Goal: Task Accomplishment & Management: Complete application form

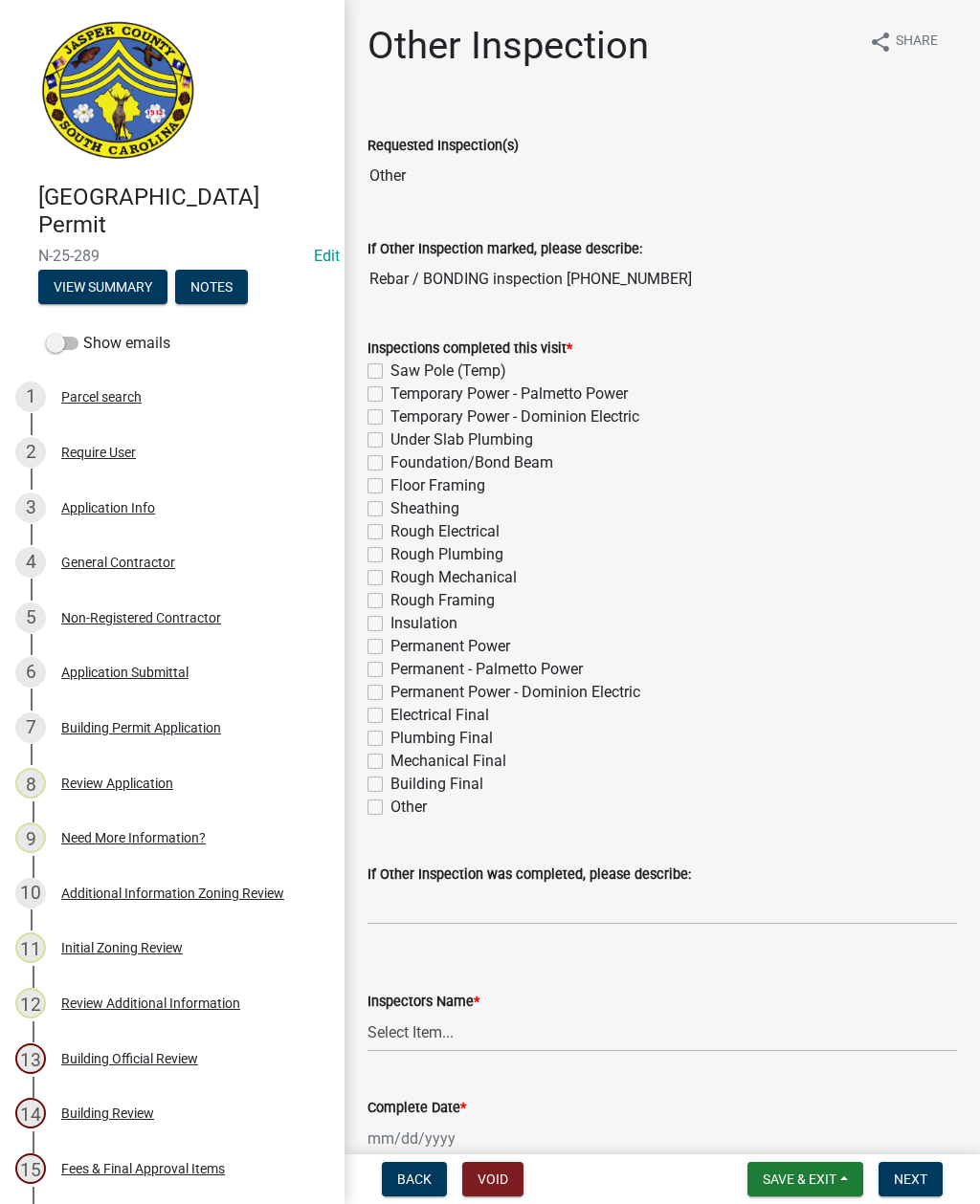
click at [390, 458] on label "Foundation/Bond Beam" at bounding box center [471, 463] width 163 height 23
click at [390, 458] on input "Foundation/Bond Beam" at bounding box center [396, 457] width 13 height 13
checkbox input "true"
checkbox input "false"
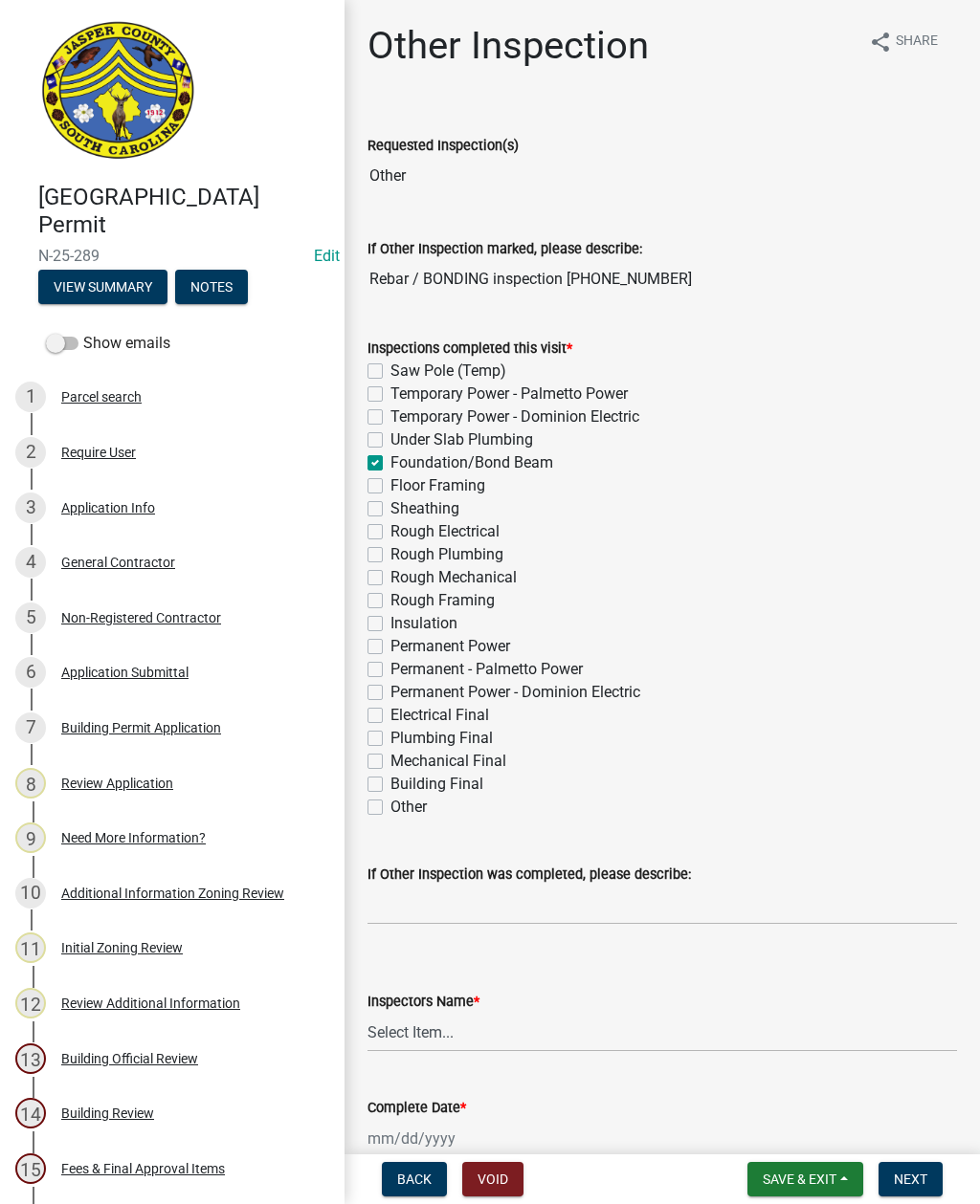
checkbox input "false"
checkbox input "true"
checkbox input "false"
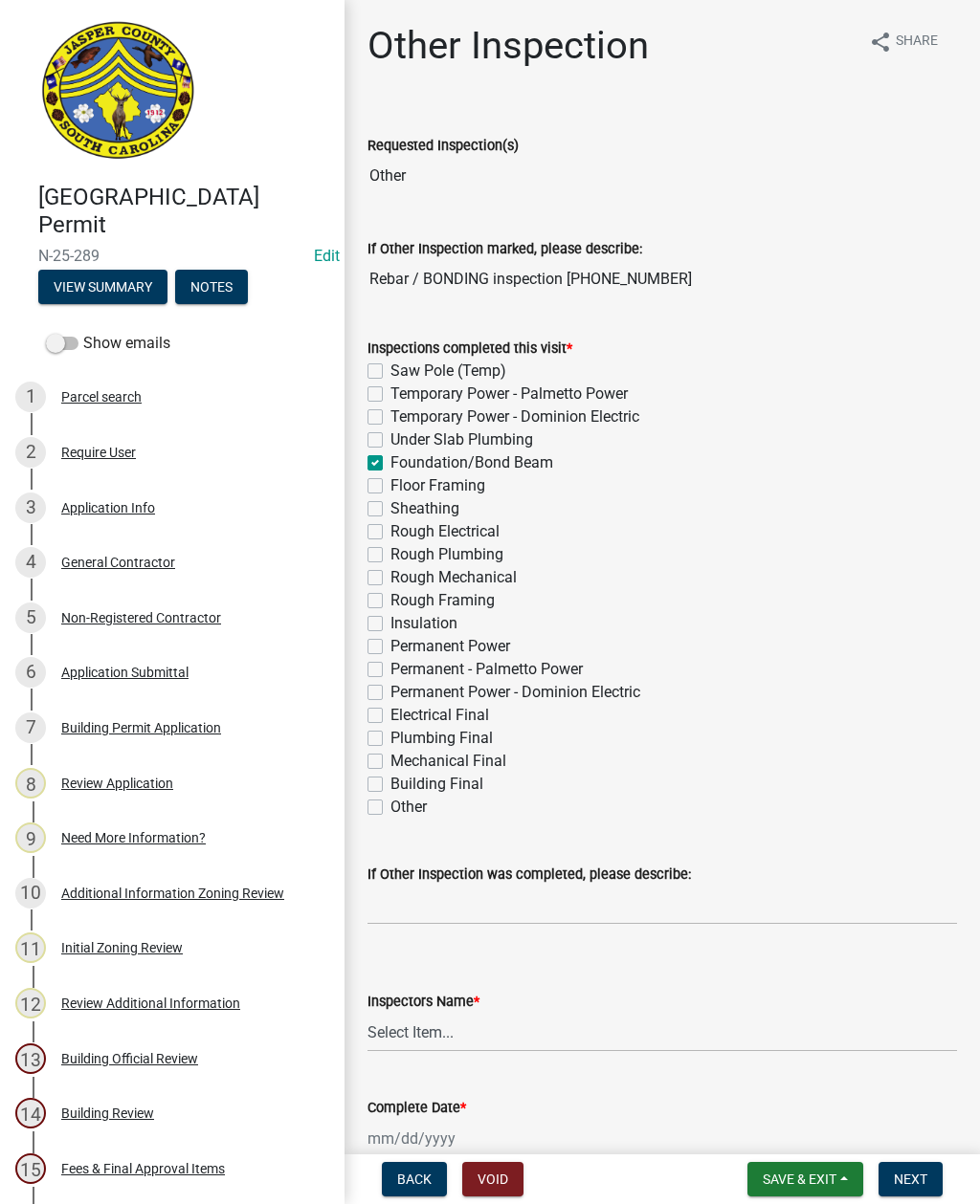
checkbox input "false"
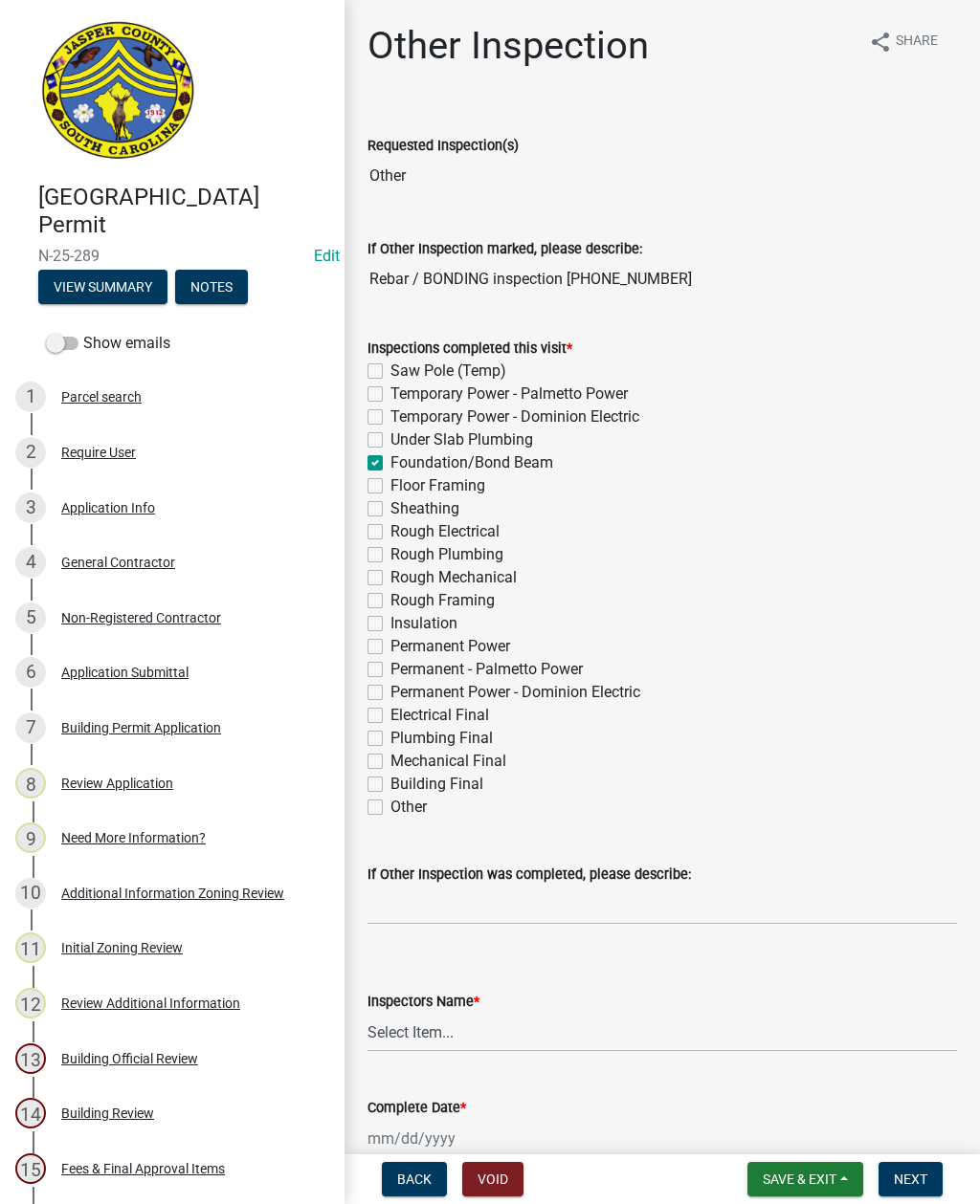
checkbox input "false"
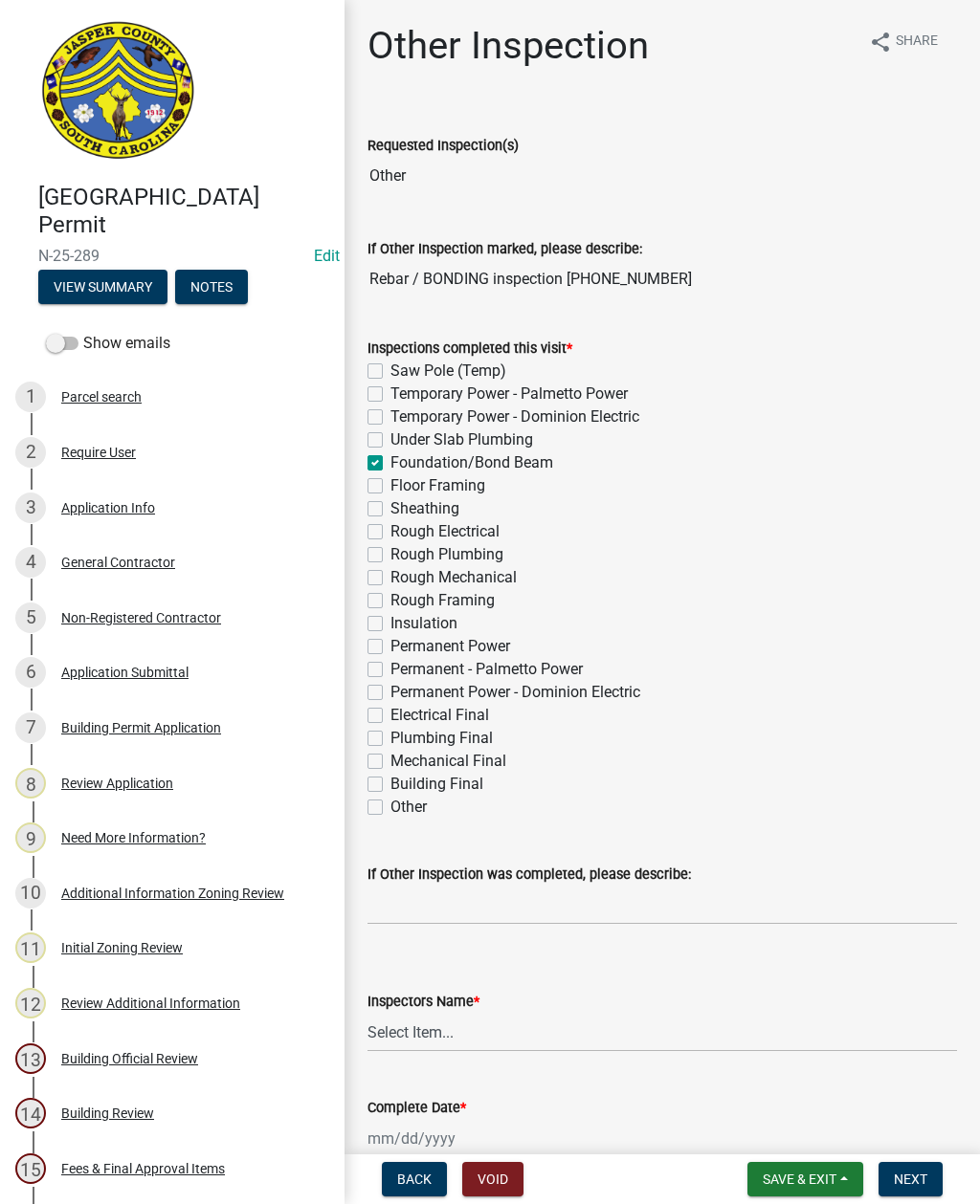
checkbox input "false"
click at [501, 1019] on select "Select Item... [EMAIL_ADDRESS][DOMAIN_NAME] ([PERSON_NAME] ) rcampbell ([PERSON…" at bounding box center [662, 1032] width 589 height 39
select select "2d9ba1e5-2fdd-4b15-98d0-073dcbeb5880"
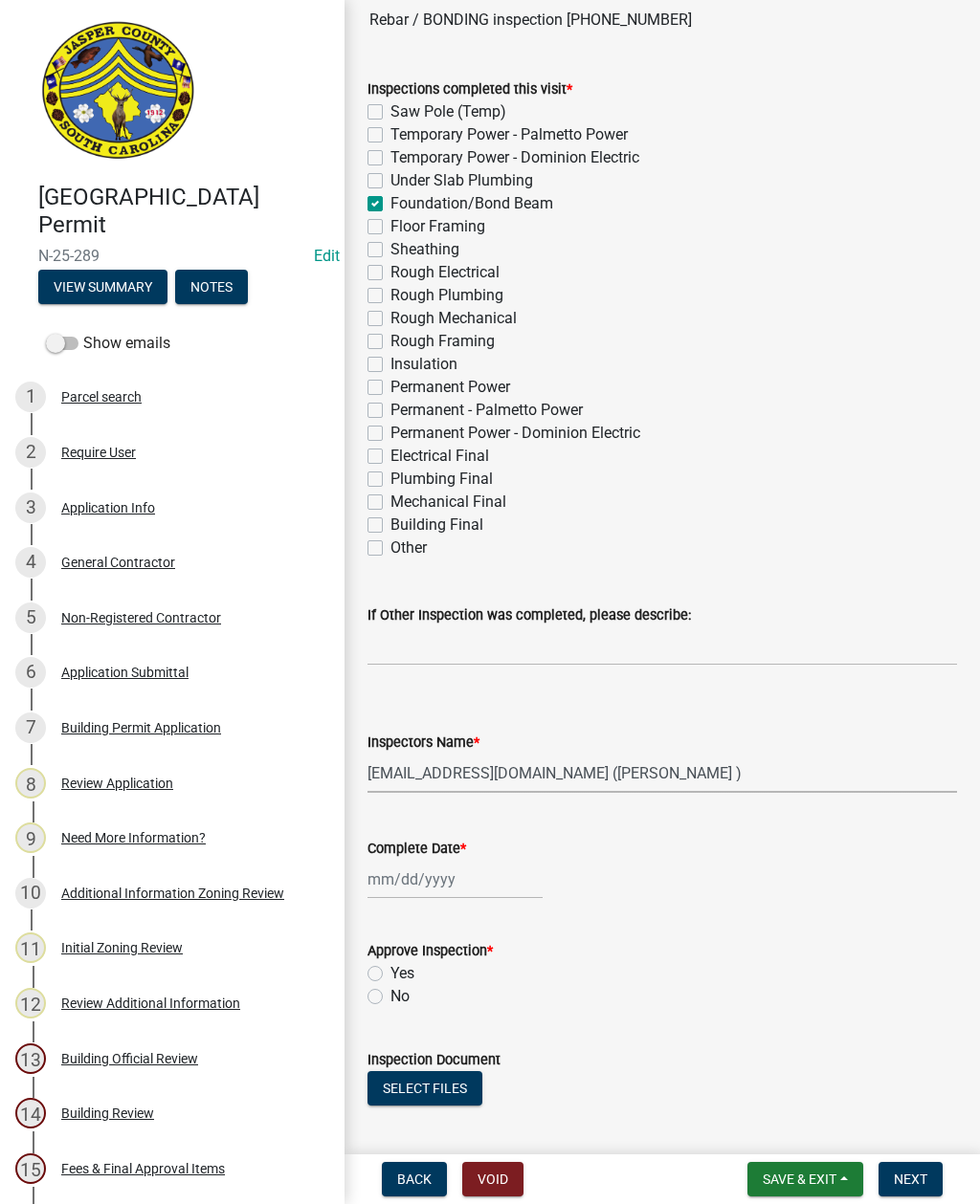
scroll to position [327, 0]
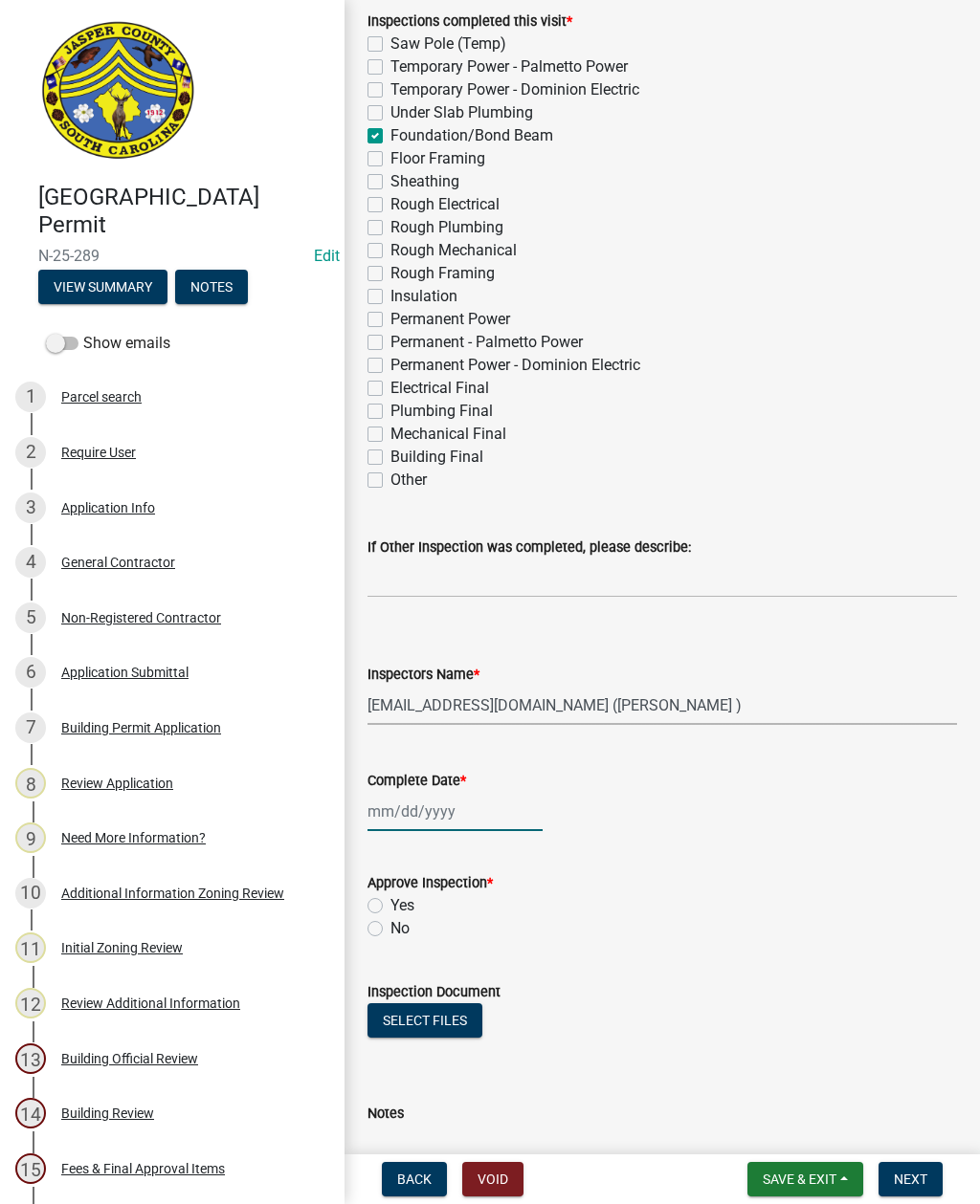
click at [440, 810] on div at bounding box center [455, 811] width 175 height 39
select select "8"
select select "2025"
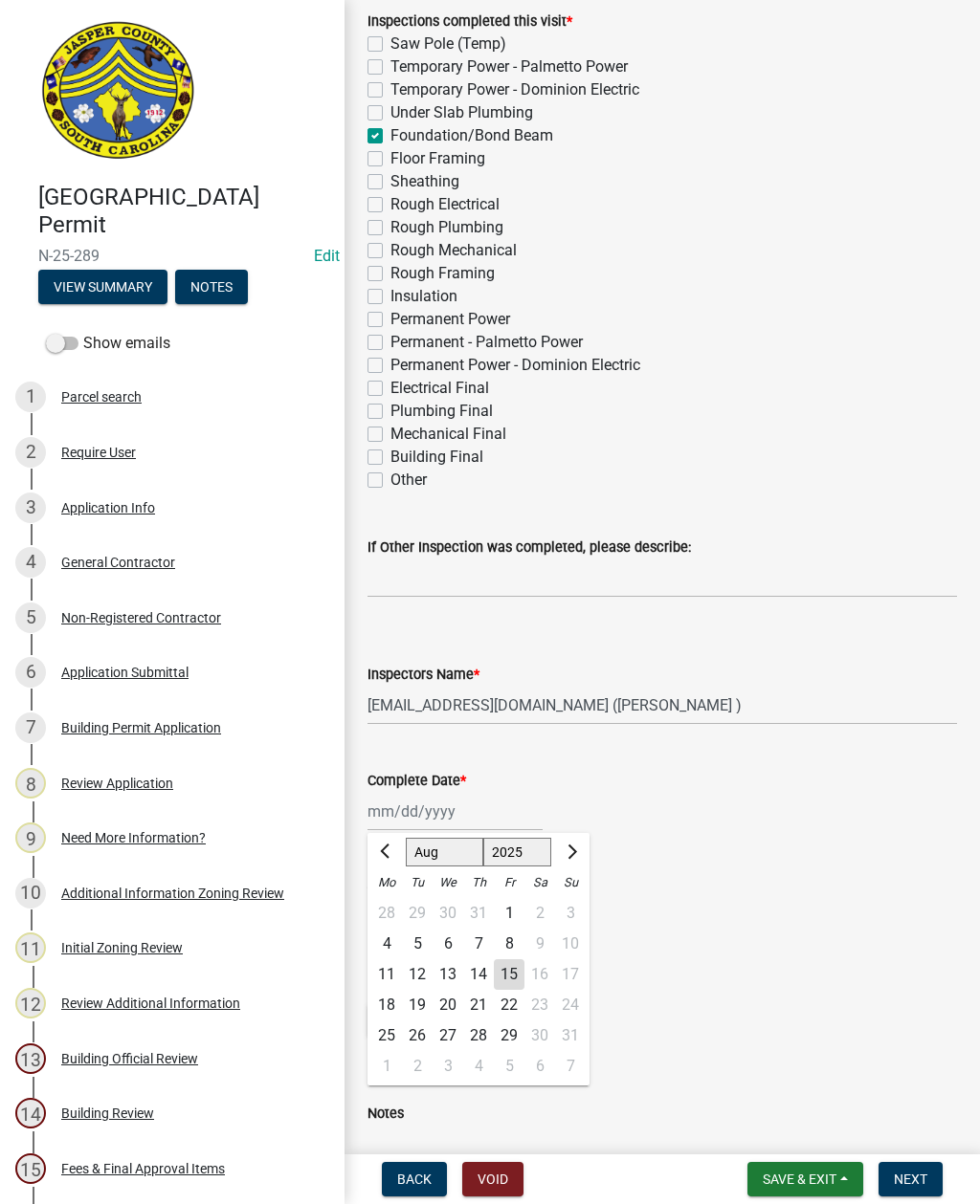
click at [506, 977] on div "15" at bounding box center [509, 975] width 31 height 31
type input "[DATE]"
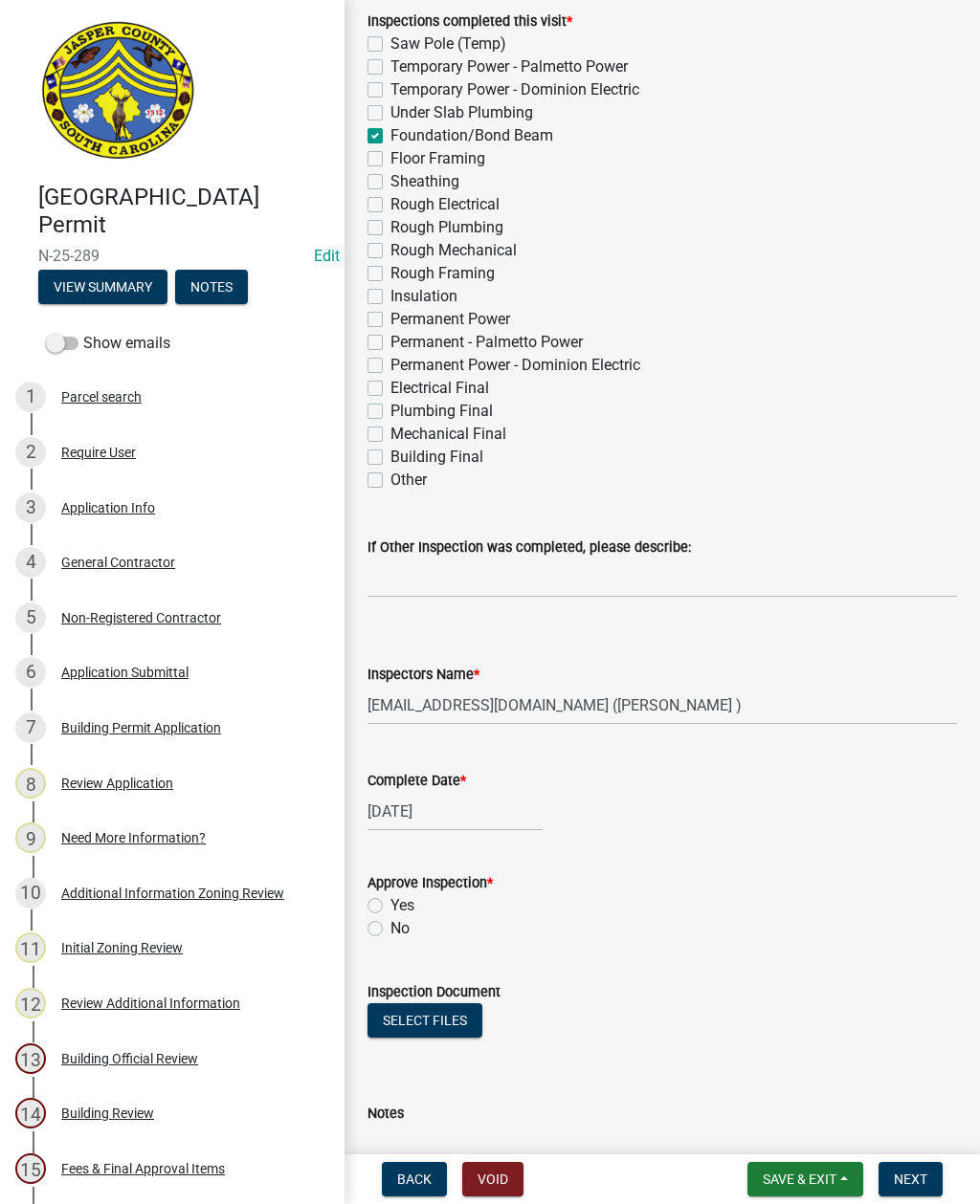
click at [390, 899] on label "Yes" at bounding box center [401, 906] width 24 height 23
click at [390, 899] on input "Yes" at bounding box center [396, 900] width 13 height 13
radio input "true"
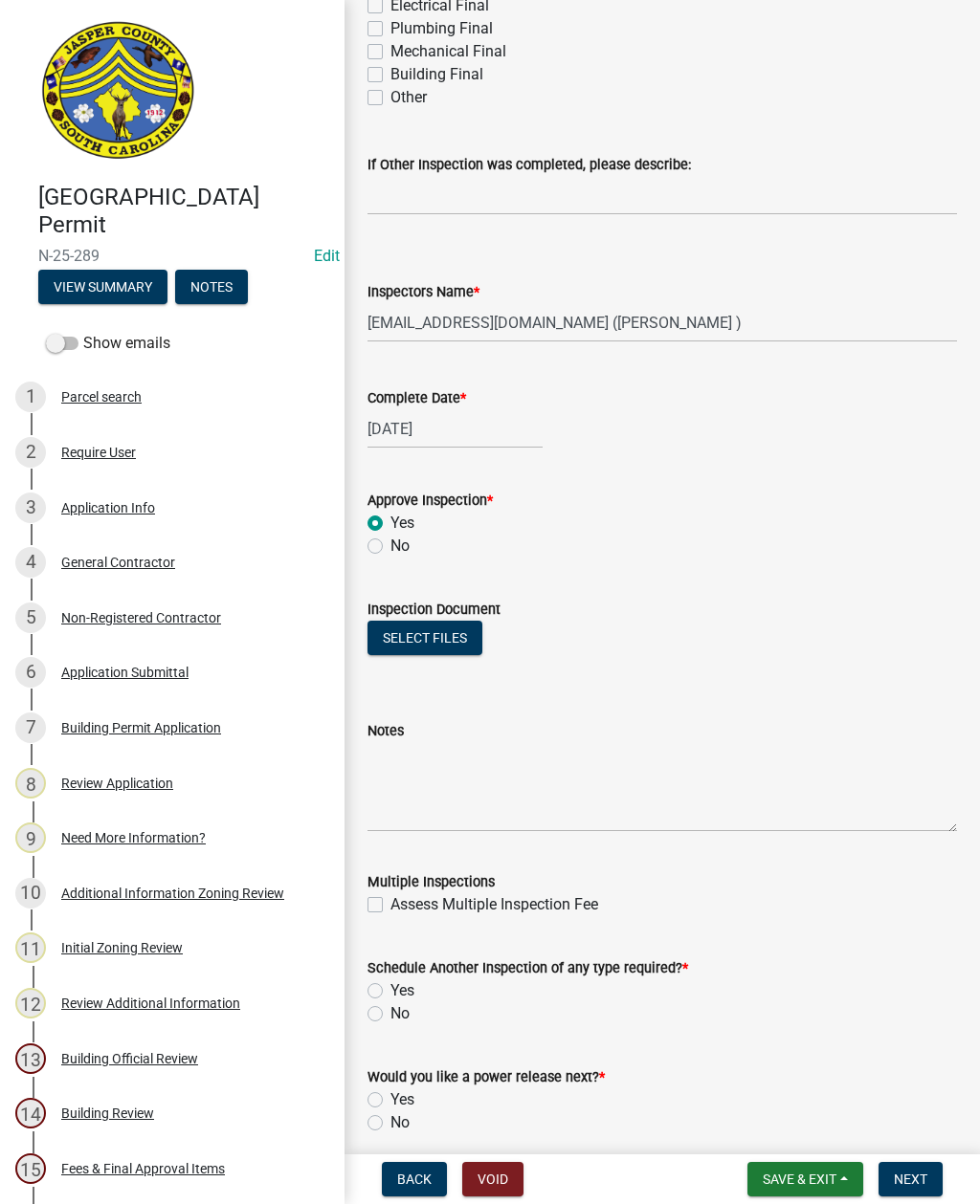
scroll to position [712, 0]
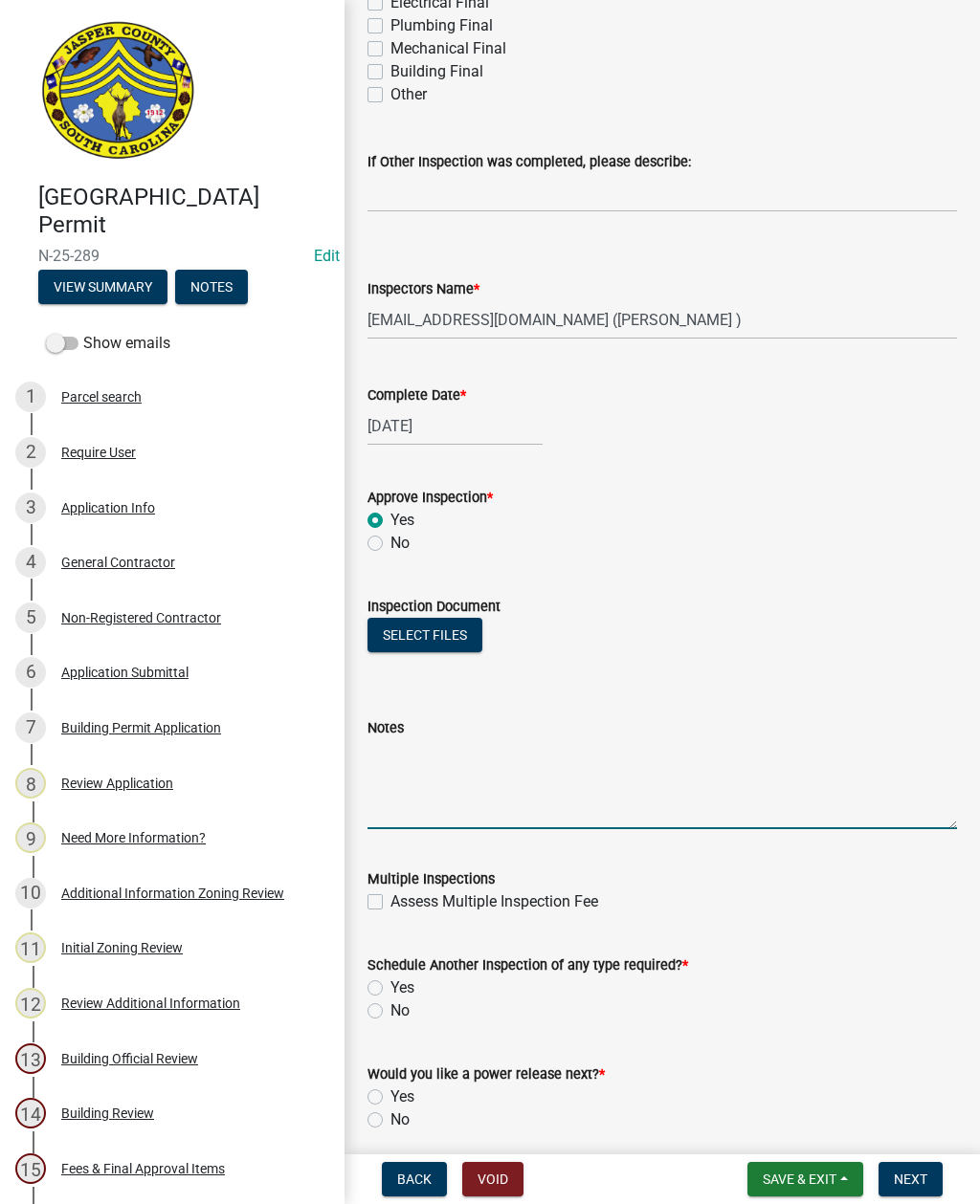
click at [438, 754] on textarea "Notes" at bounding box center [662, 783] width 589 height 90
click at [391, 752] on textarea "[PERSON_NAME]" at bounding box center [662, 783] width 589 height 90
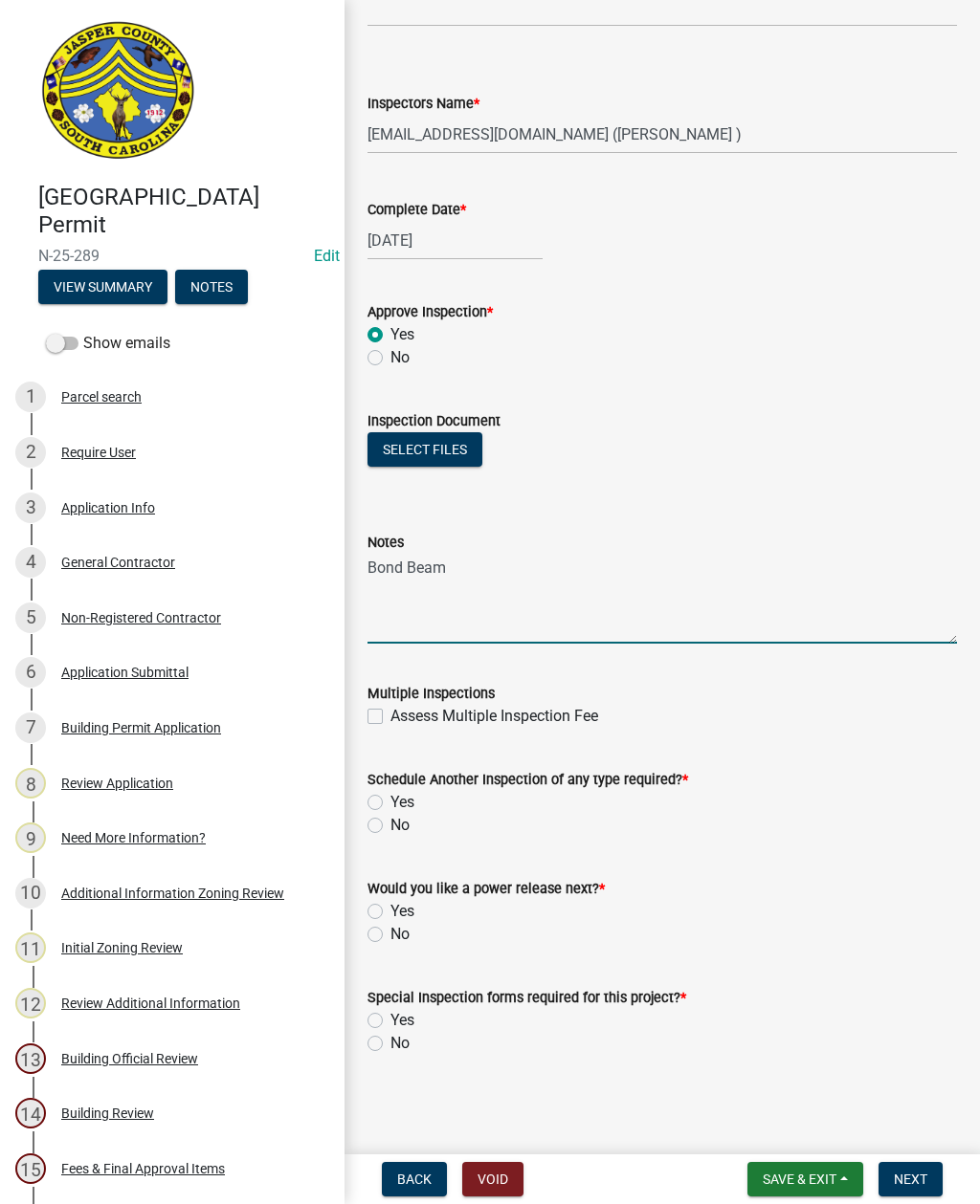
scroll to position [898, 0]
type textarea "Bond Beam"
click at [956, 707] on div "Assess Multiple Inspection Fee" at bounding box center [662, 716] width 589 height 23
click at [390, 803] on label "Yes" at bounding box center [401, 803] width 24 height 23
click at [390, 803] on input "Yes" at bounding box center [396, 797] width 13 height 13
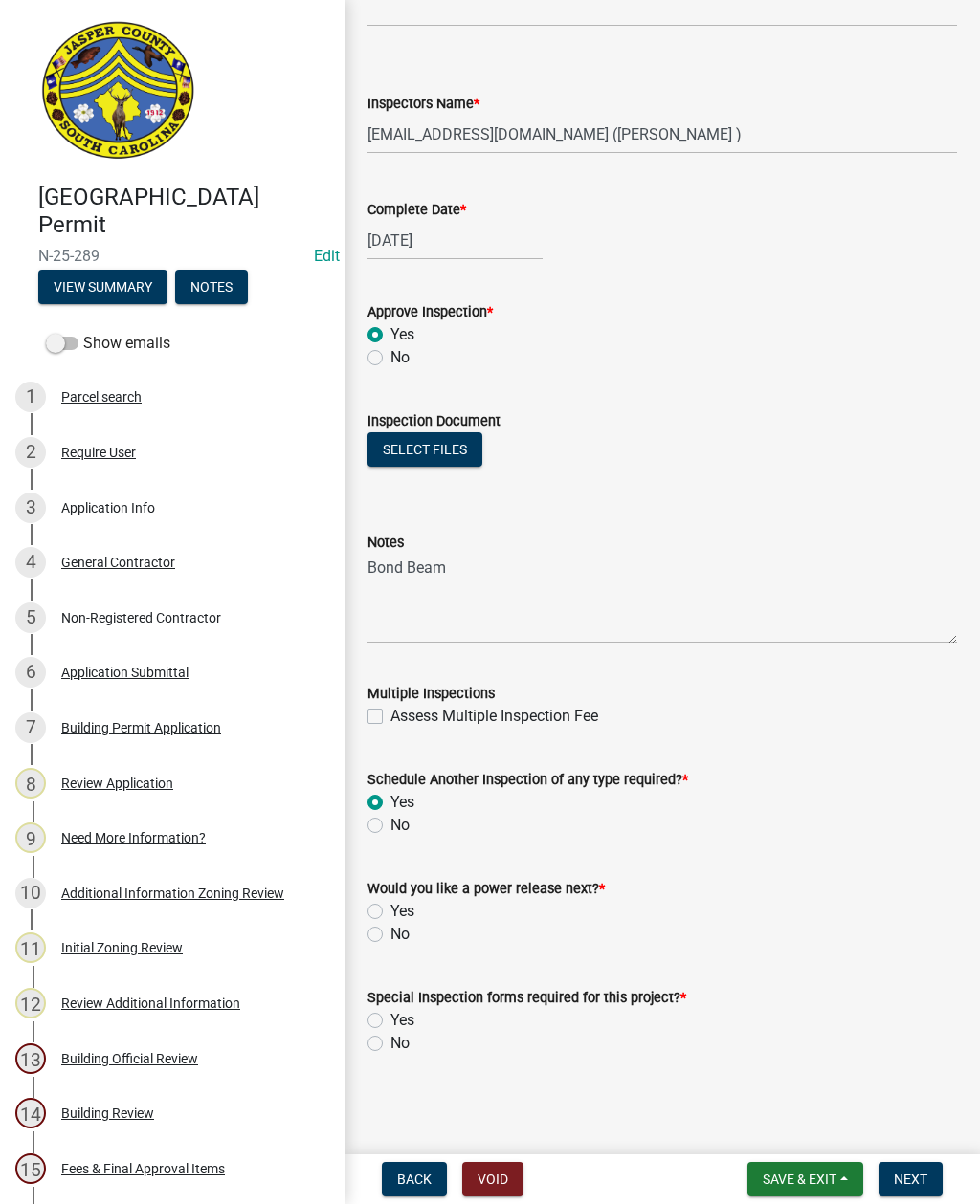
radio input "true"
click at [390, 933] on label "No" at bounding box center [400, 935] width 19 height 23
click at [390, 933] on input "No" at bounding box center [396, 929] width 13 height 13
radio input "true"
click at [390, 1038] on label "No" at bounding box center [400, 1043] width 19 height 23
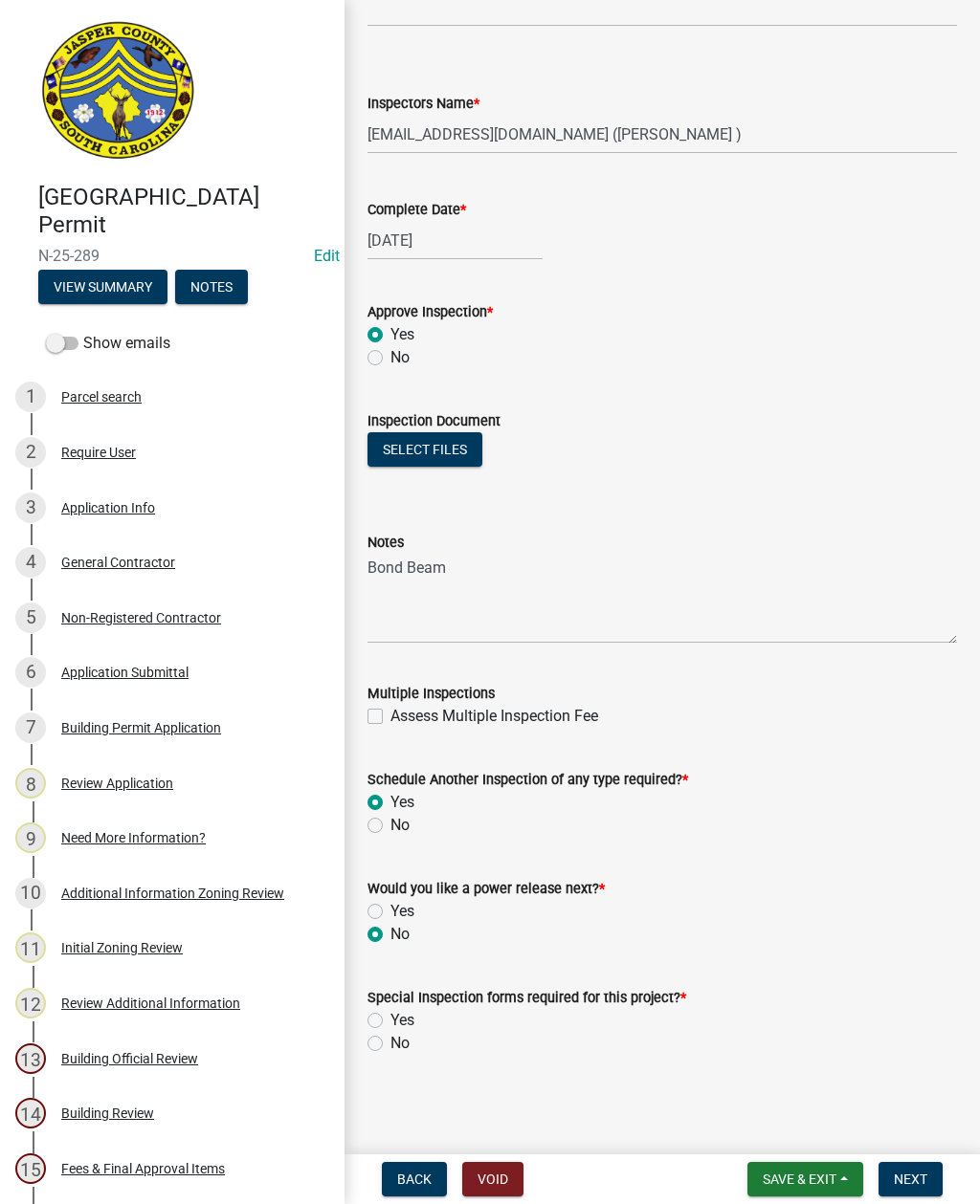
click at [390, 1038] on input "No" at bounding box center [396, 1037] width 13 height 13
radio input "true"
click at [908, 1166] on button "Next" at bounding box center [910, 1179] width 64 height 35
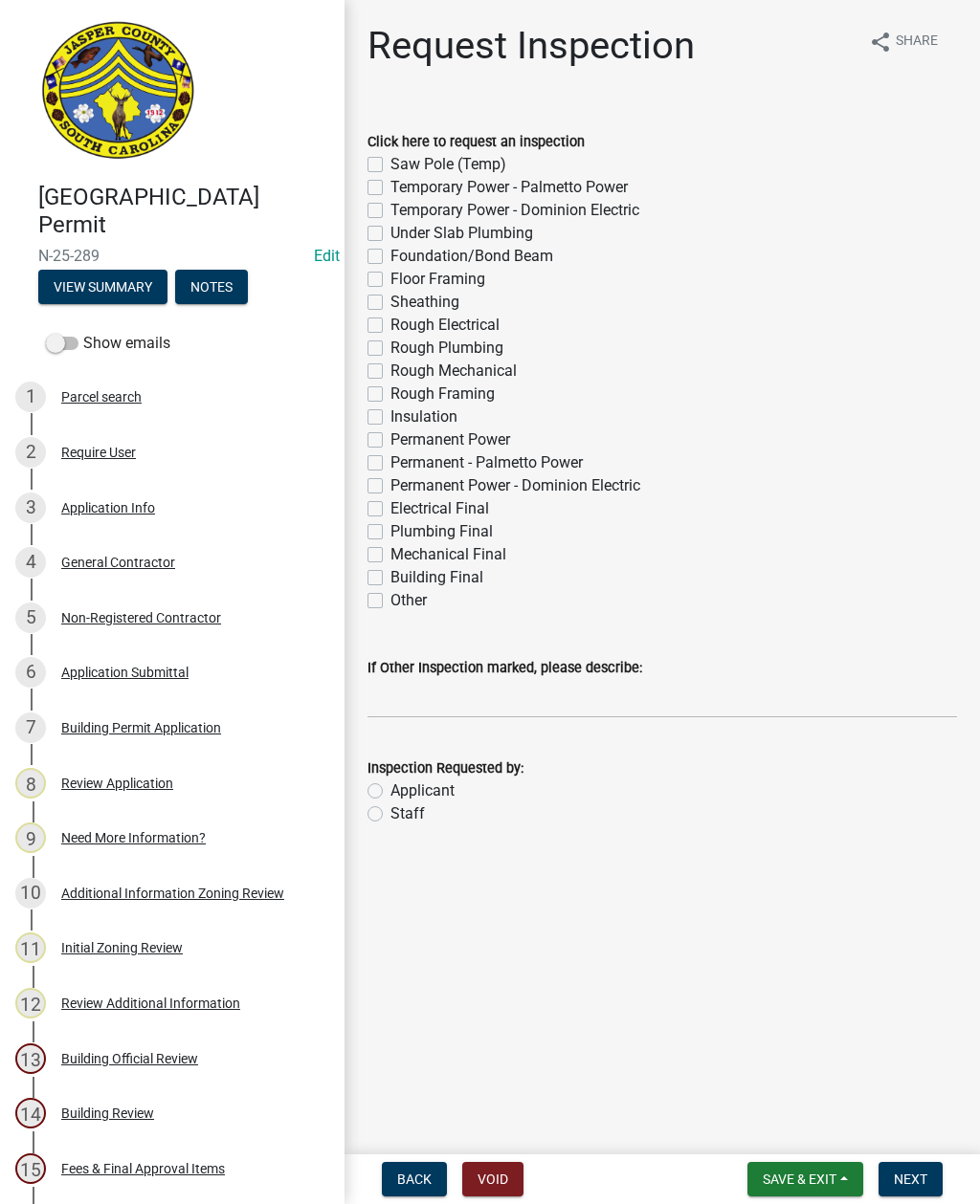
click at [802, 1172] on span "Save & Exit" at bounding box center [799, 1179] width 74 height 15
click at [766, 1128] on button "Save & Exit" at bounding box center [786, 1130] width 153 height 46
